Goal: Obtain resource: Download file/media

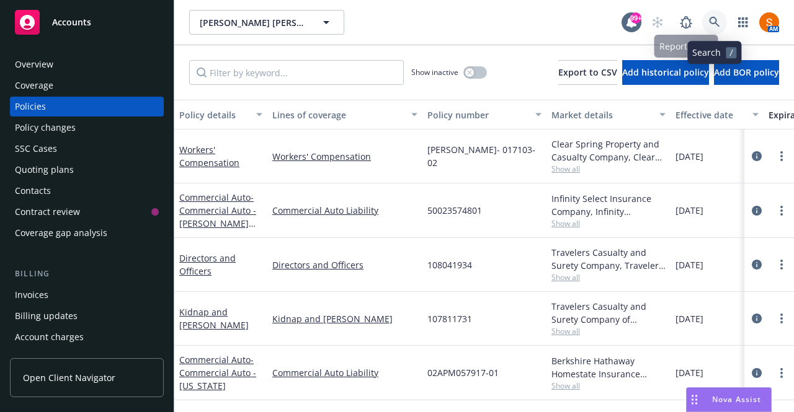
scroll to position [11, 0]
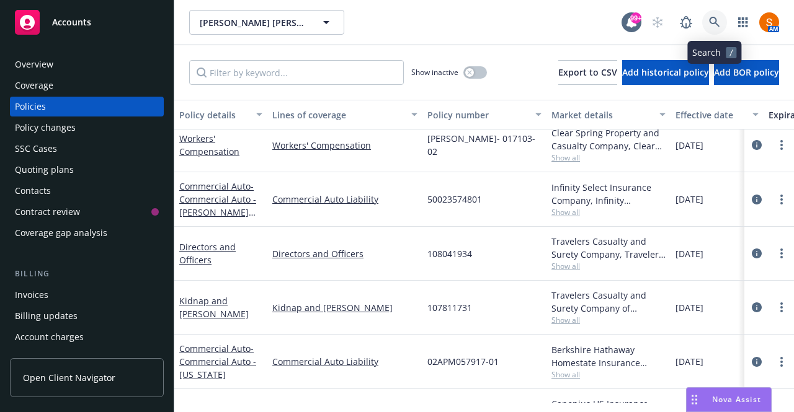
click at [712, 27] on icon at bounding box center [714, 22] width 11 height 11
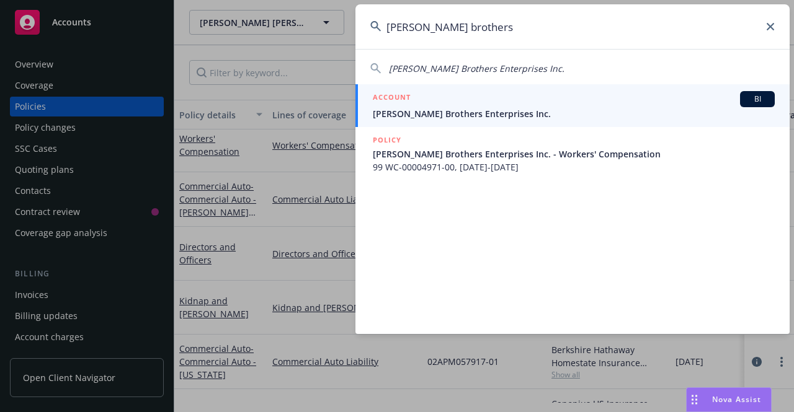
type input "[PERSON_NAME] brothers"
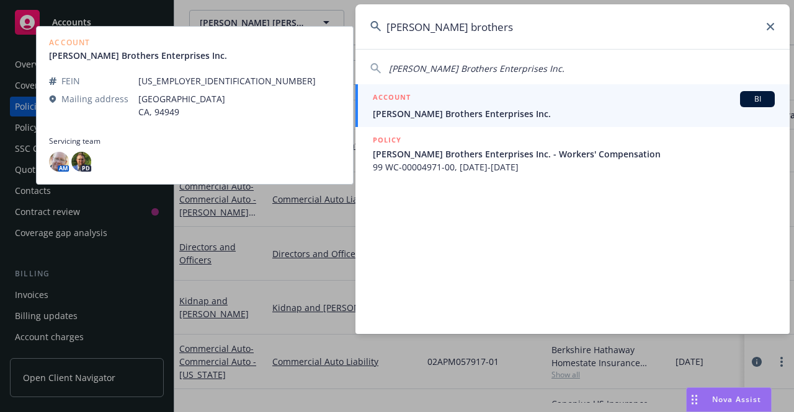
click at [518, 116] on span "[PERSON_NAME] Brothers Enterprises Inc." at bounding box center [574, 113] width 402 height 13
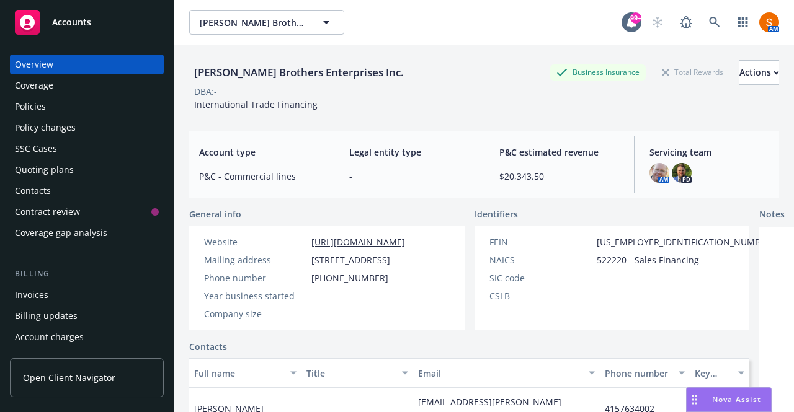
click at [25, 290] on div "Invoices" at bounding box center [31, 295] width 33 height 20
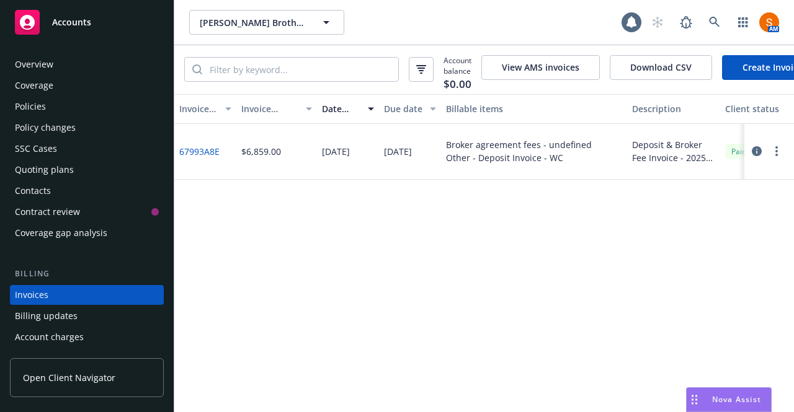
scroll to position [69, 0]
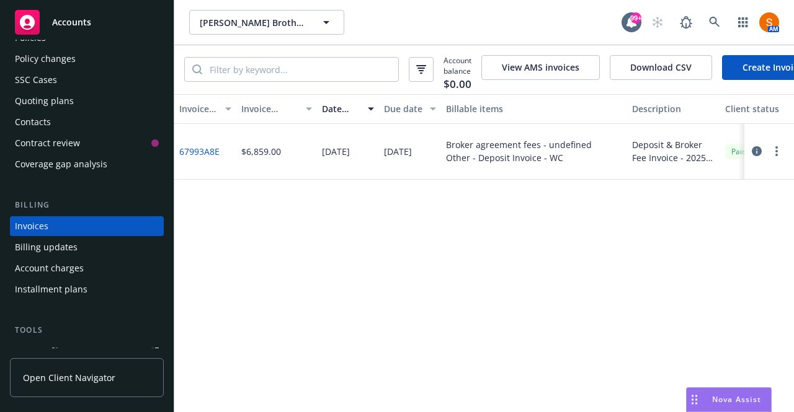
click at [753, 156] on icon "button" at bounding box center [757, 151] width 10 height 10
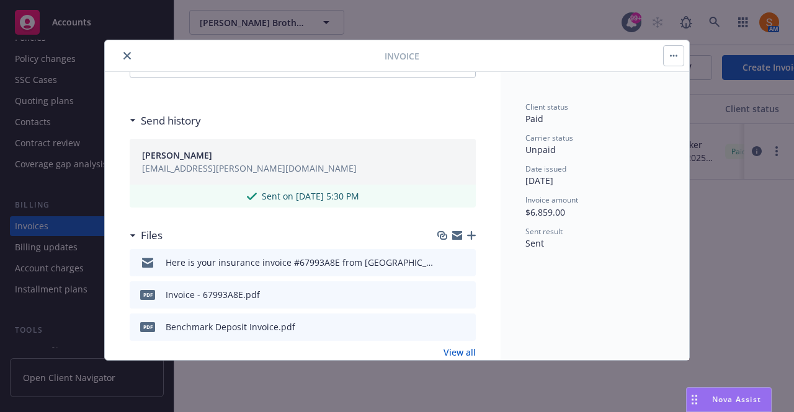
scroll to position [354, 0]
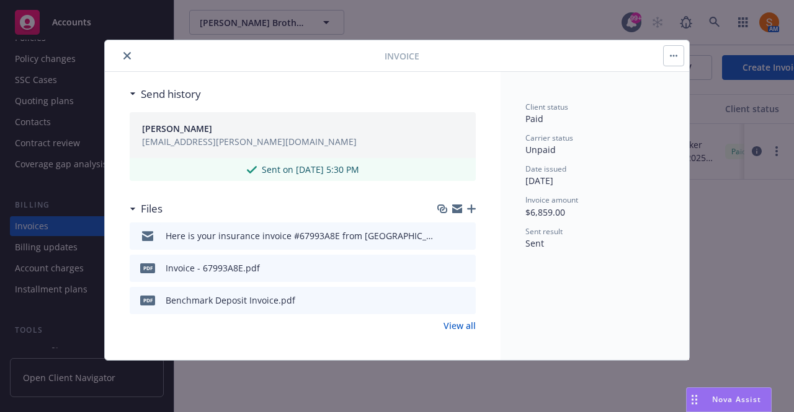
click at [458, 300] on icon "preview file" at bounding box center [463, 299] width 11 height 9
click at [440, 297] on icon "download file" at bounding box center [444, 298] width 8 height 7
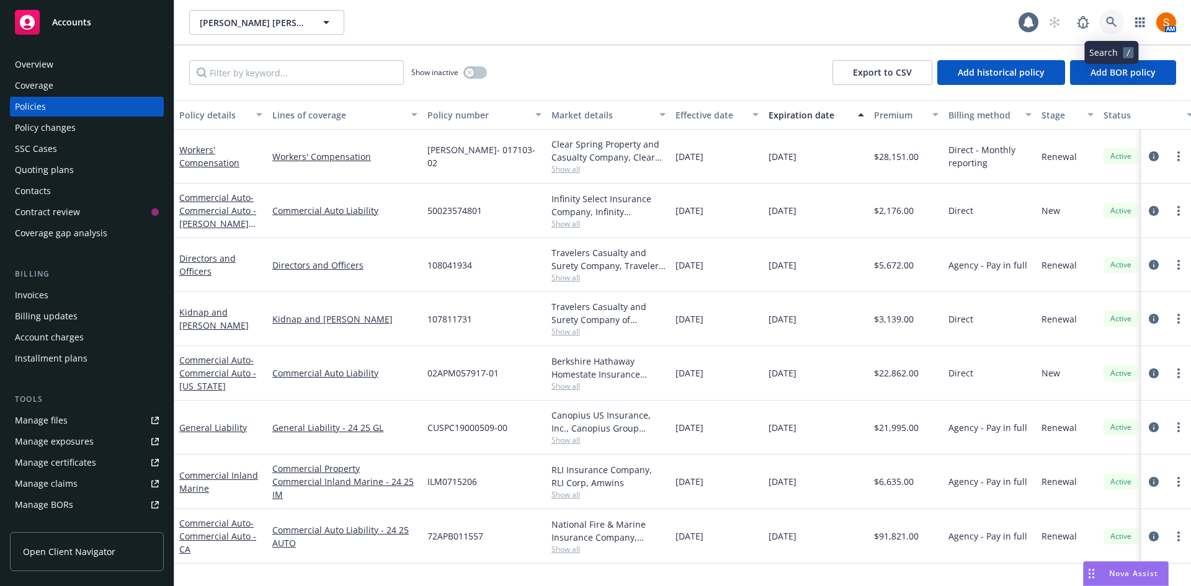
click at [1104, 22] on link at bounding box center [1111, 22] width 25 height 25
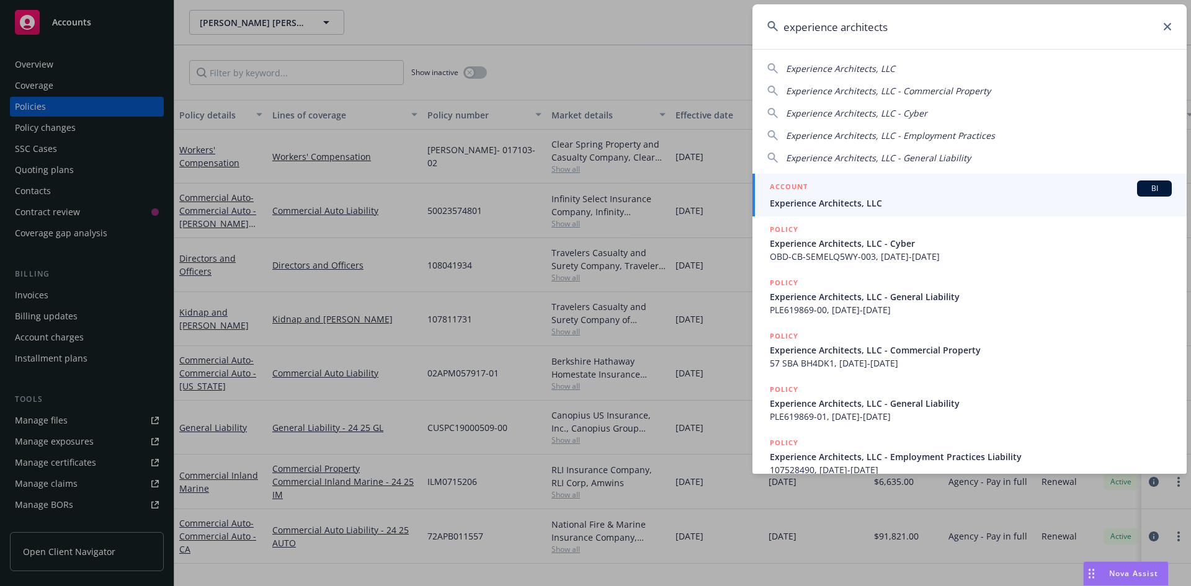
type input "experience architects"
click at [837, 199] on span "Experience Architects, LLC" at bounding box center [971, 203] width 402 height 13
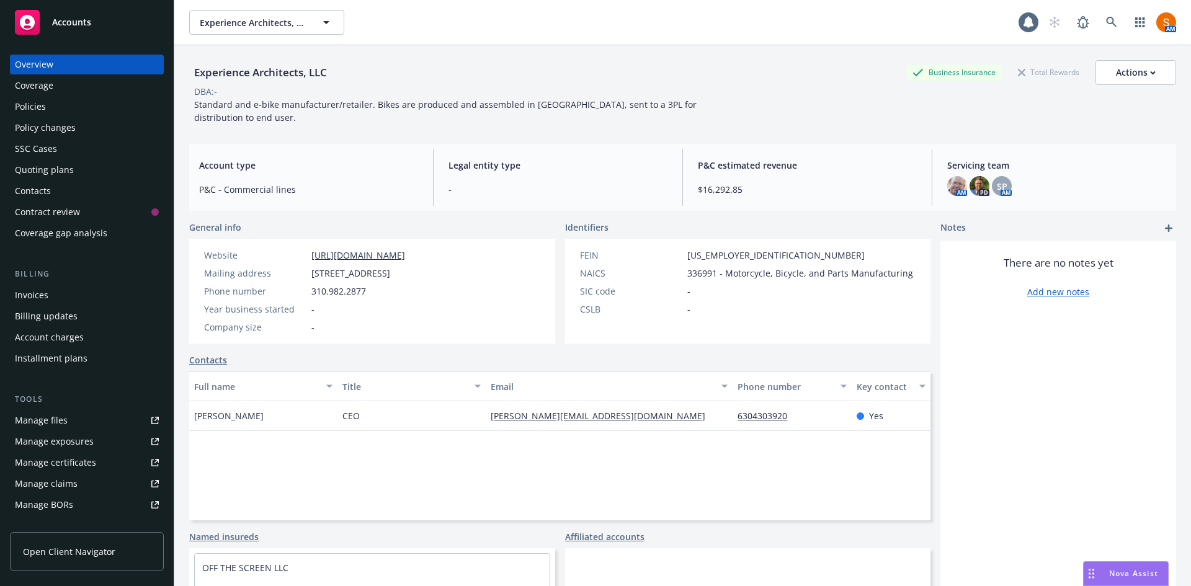
click at [30, 101] on div "Policies" at bounding box center [30, 107] width 31 height 20
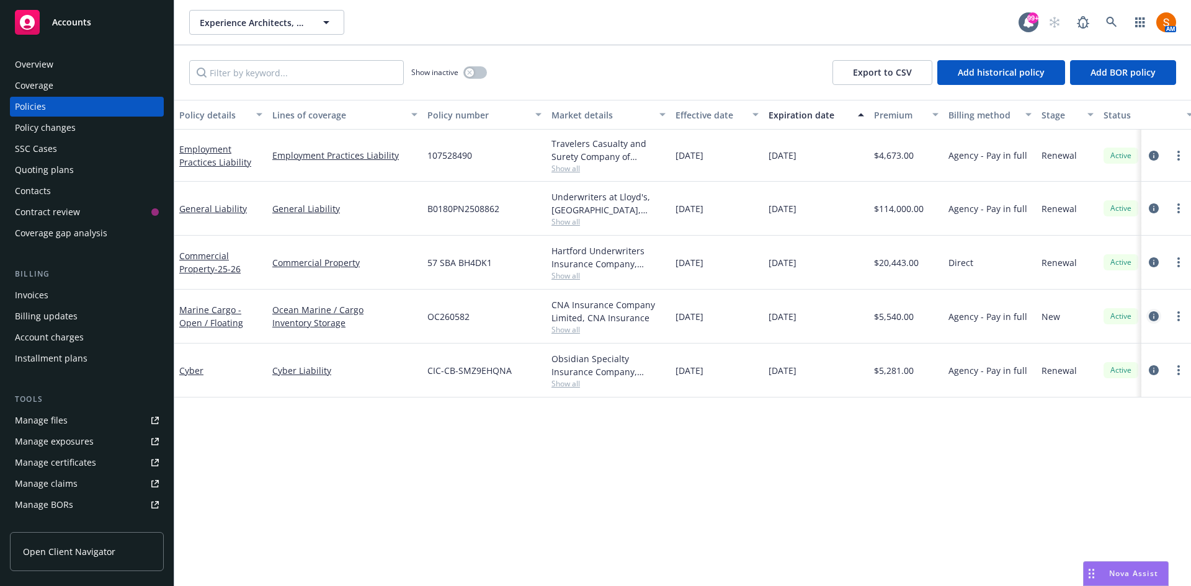
click at [1155, 316] on icon "circleInformation" at bounding box center [1154, 316] width 10 height 10
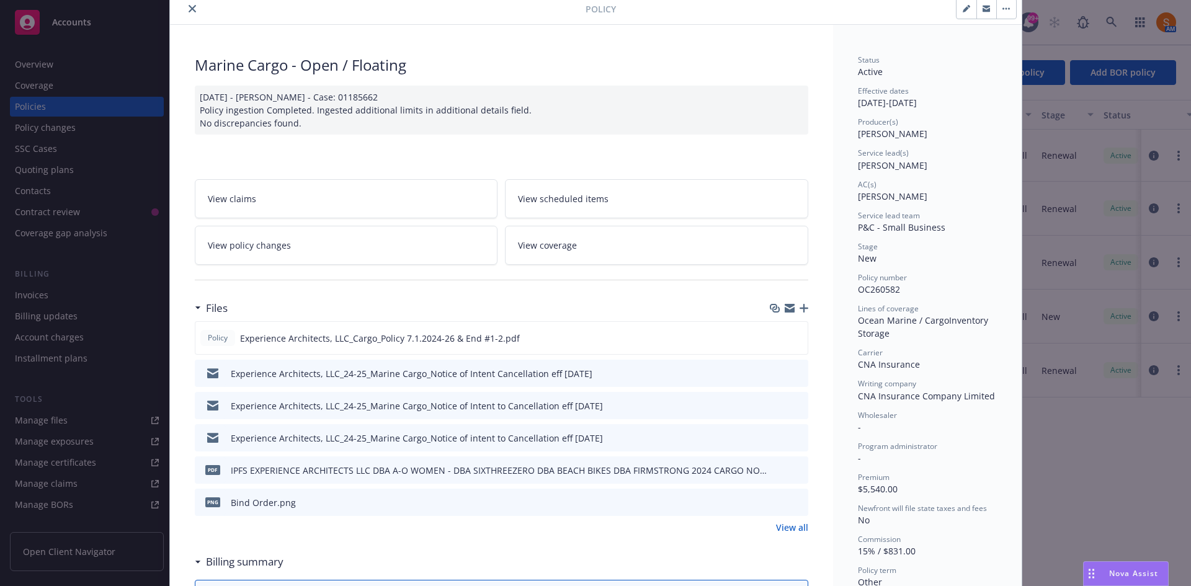
scroll to position [48, 0]
click at [791, 337] on icon "preview file" at bounding box center [795, 336] width 11 height 9
